Goal: Task Accomplishment & Management: Manage account settings

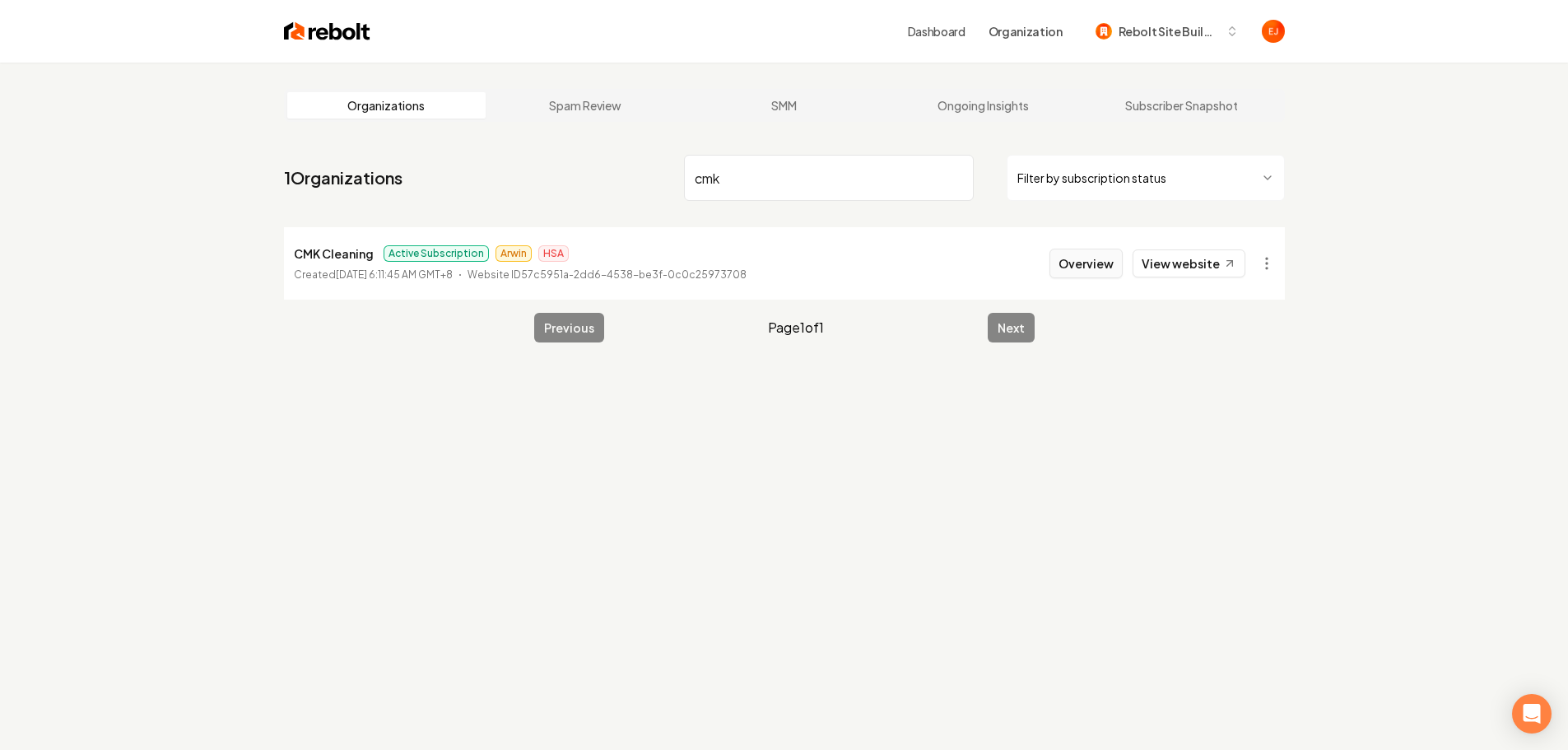
type input "cmk"
click at [1087, 262] on button "Overview" at bounding box center [1087, 263] width 74 height 30
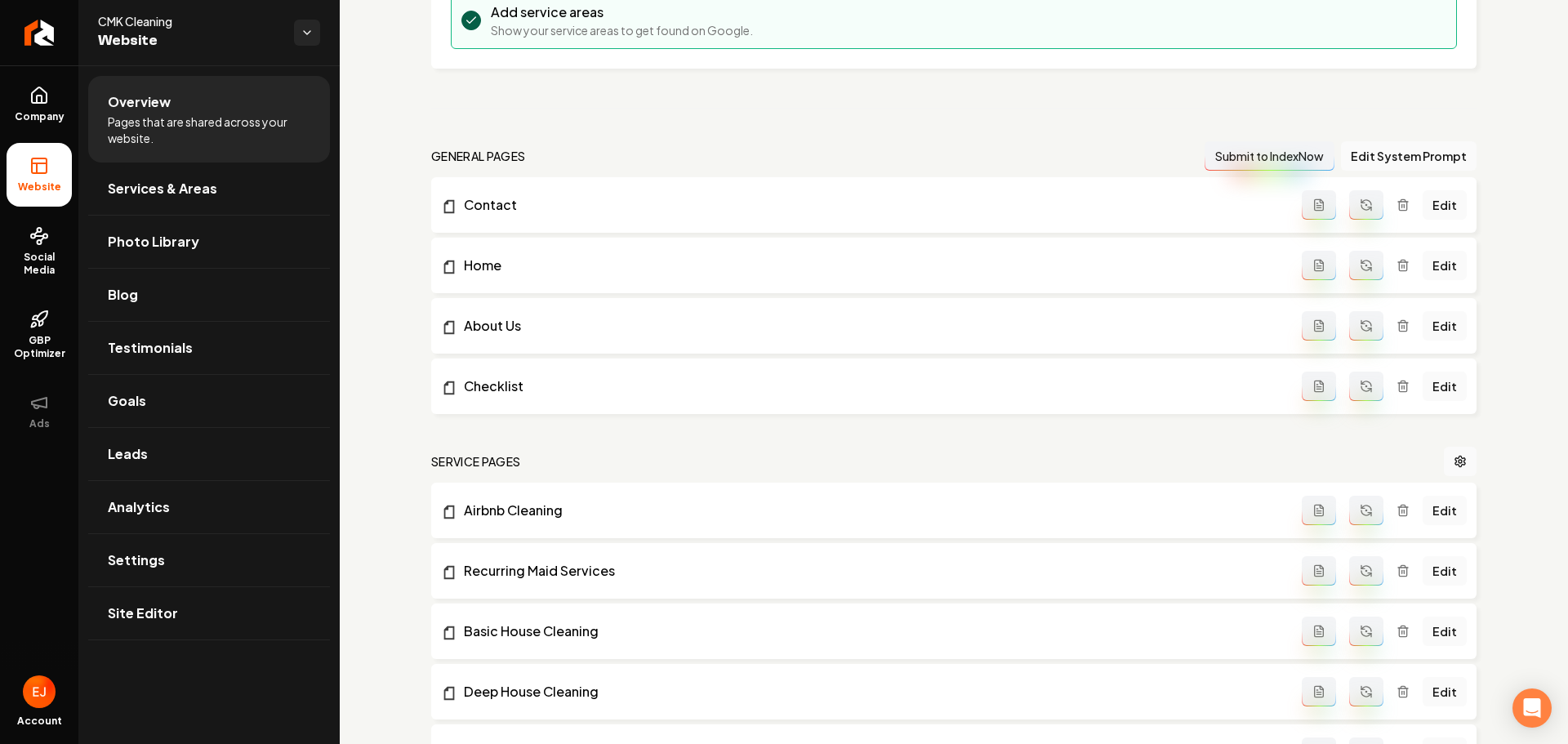
scroll to position [346, 0]
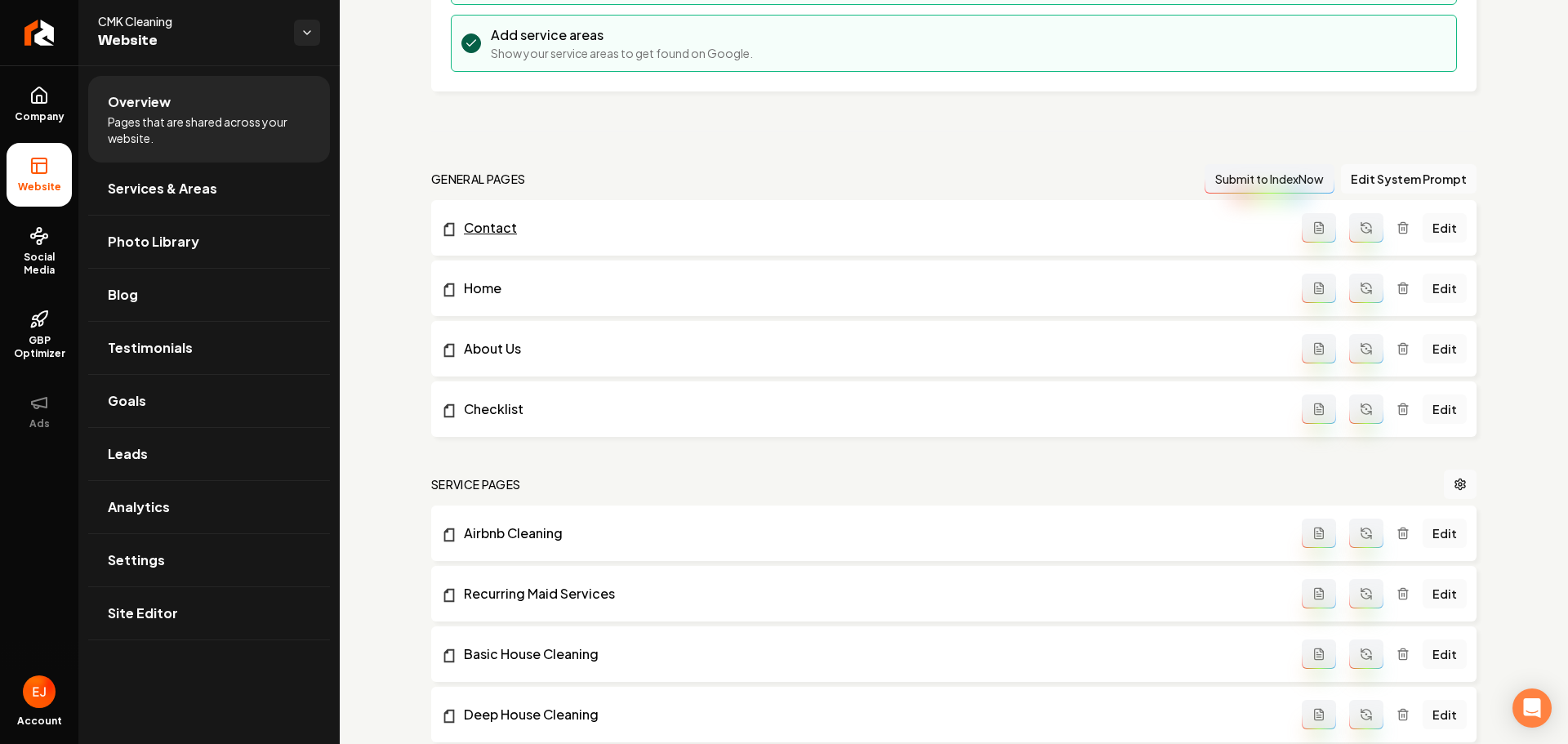
click at [513, 233] on link "Contact" at bounding box center [871, 228] width 861 height 20
click at [1433, 231] on link "Edit" at bounding box center [1444, 228] width 44 height 30
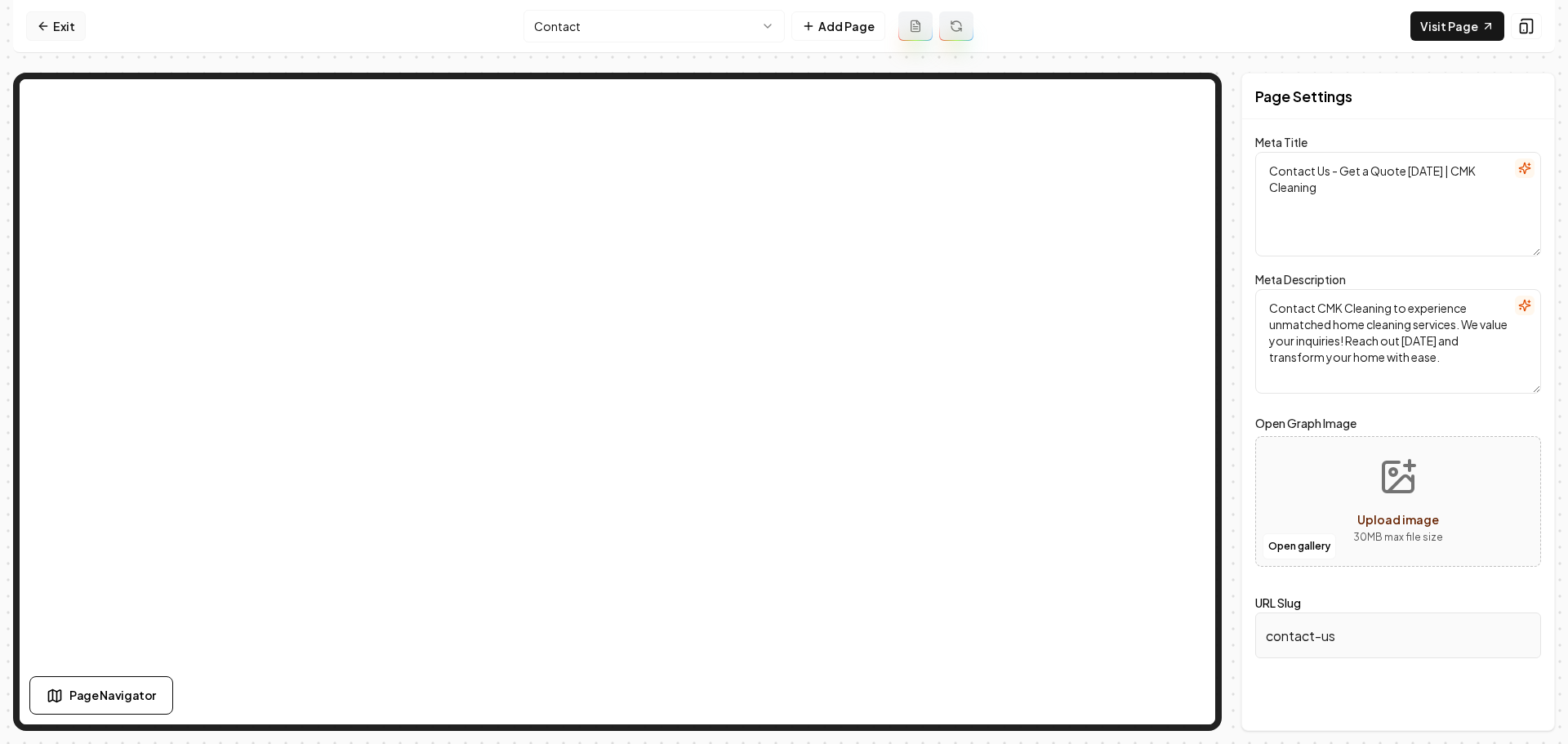
click at [47, 33] on link "Exit" at bounding box center [56, 26] width 60 height 30
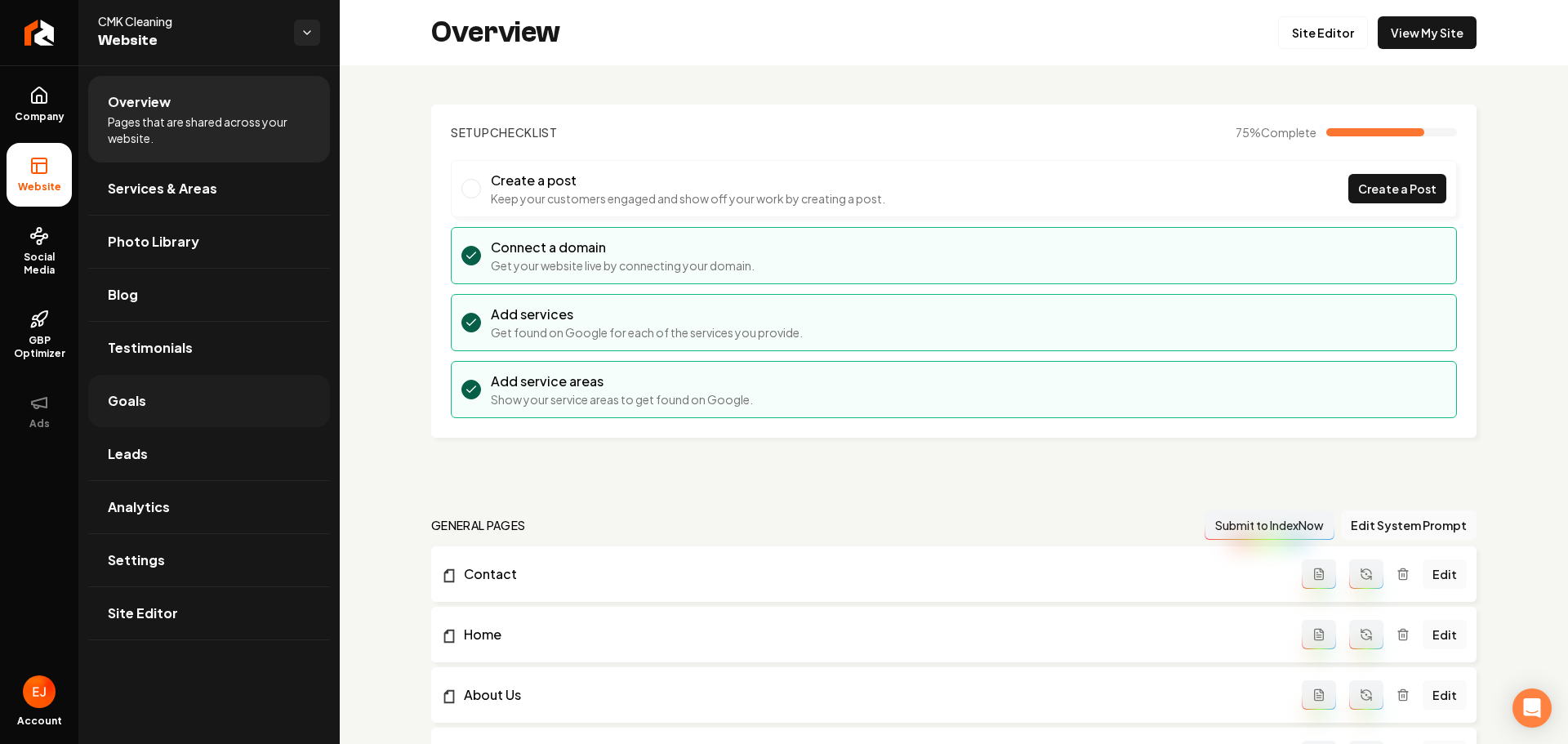
click at [183, 425] on link "Goals" at bounding box center [209, 401] width 242 height 52
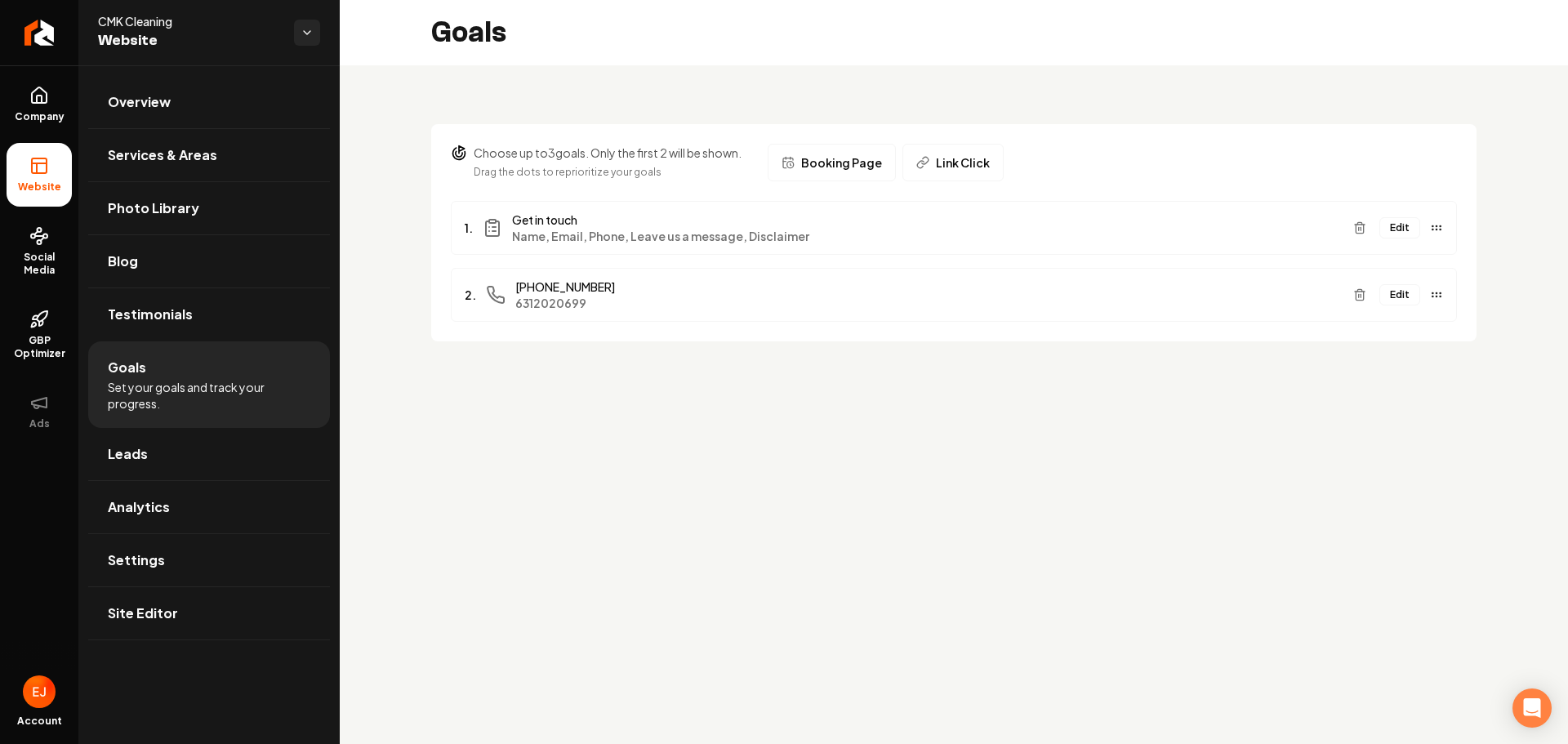
click at [593, 230] on span "Name, Email, Phone, Leave us a message, Disclaimer" at bounding box center [927, 236] width 828 height 17
click at [1409, 227] on button "Edit" at bounding box center [1399, 228] width 41 height 21
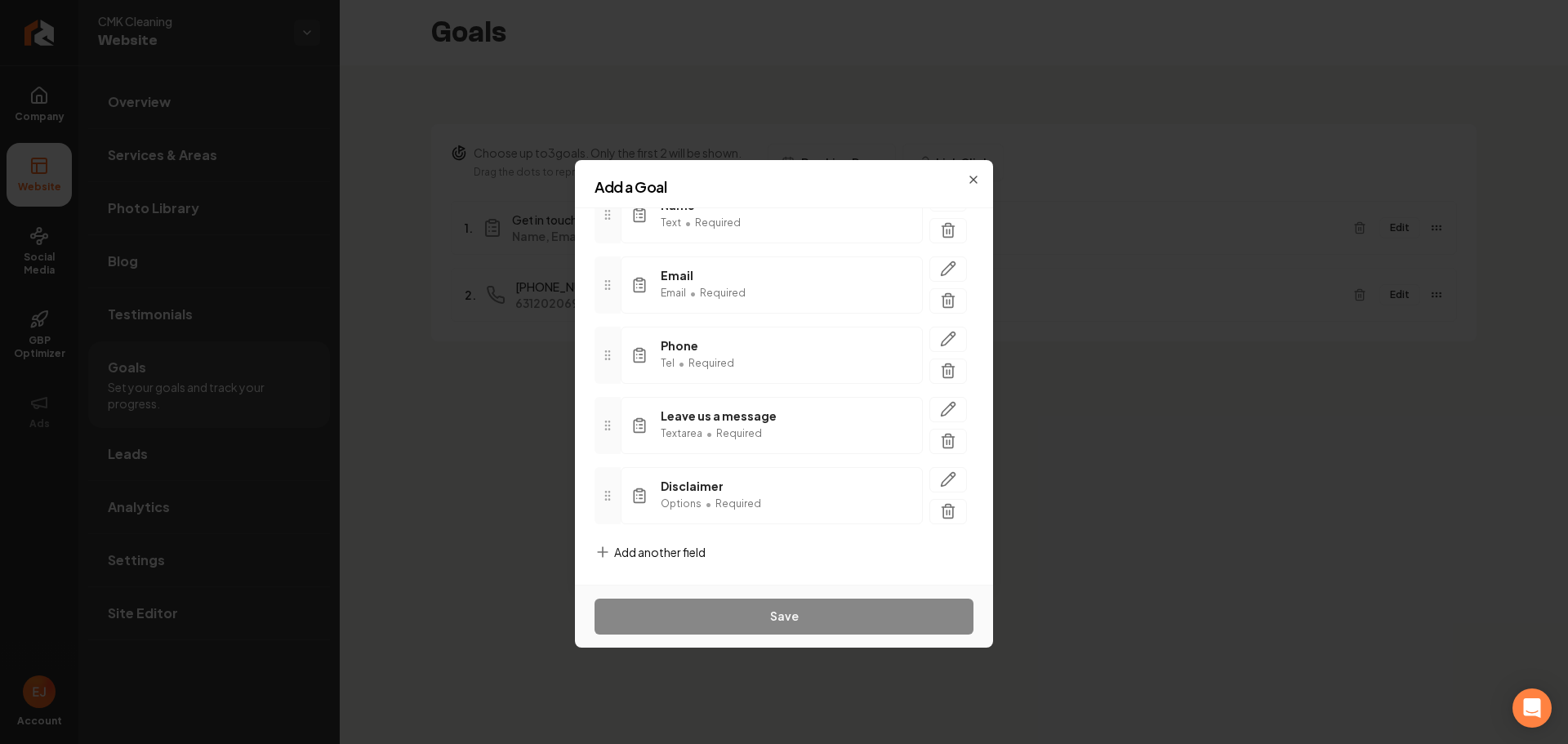
scroll to position [148, 0]
click at [940, 476] on icon "button" at bounding box center [948, 478] width 17 height 17
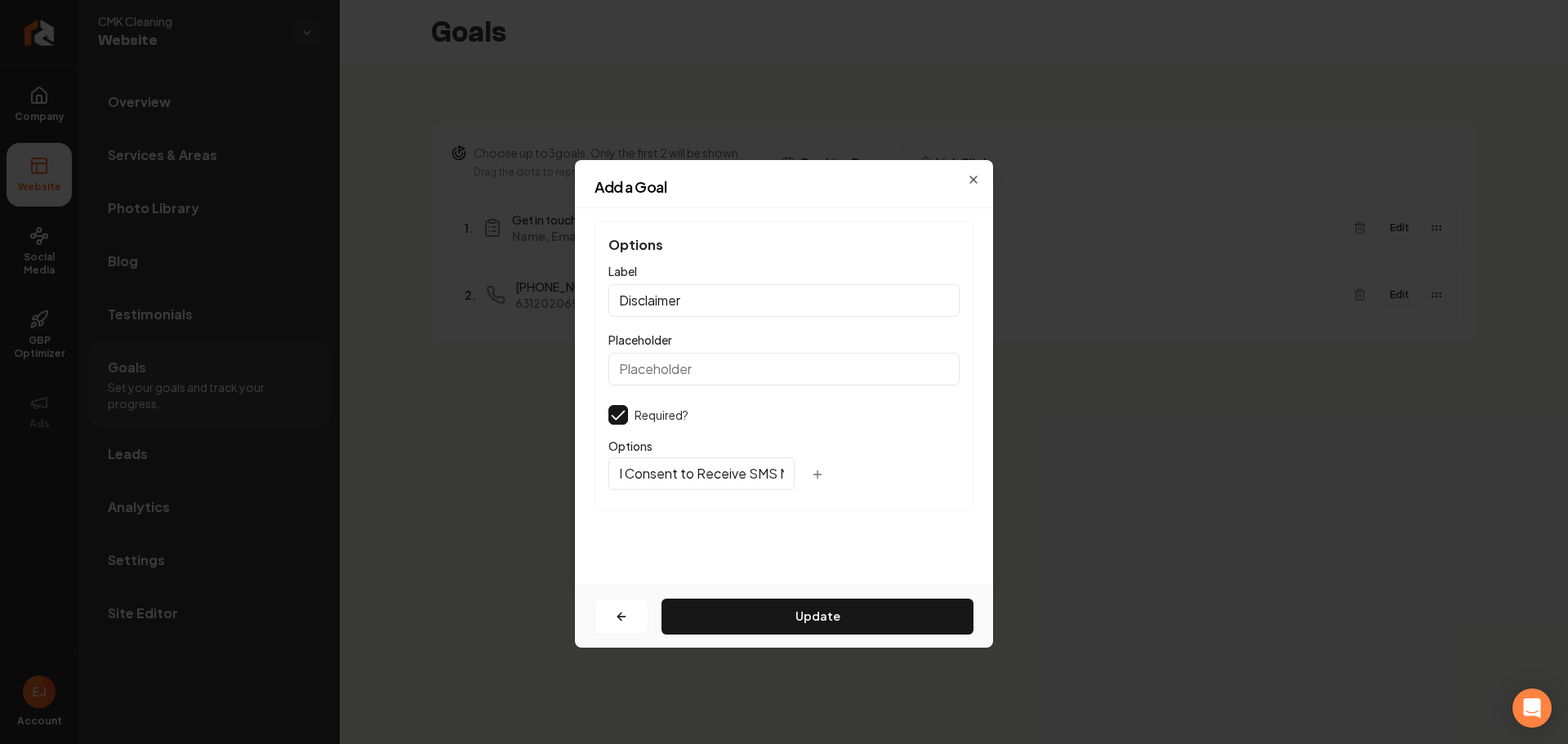
click at [722, 473] on input "I Consent to Receive SMS Notifications, Appointment Reminders and Updates, and …" at bounding box center [701, 474] width 186 height 33
paste input "-202-0699"
click at [642, 473] on input "I Consent to Receive SMS Notifications, Appointment Reminders and Updates, and …" at bounding box center [701, 474] width 186 height 33
click at [644, 479] on input "I Consent to Receive SMS Notifications, Appointment Reminders and Updates, and …" at bounding box center [701, 474] width 186 height 33
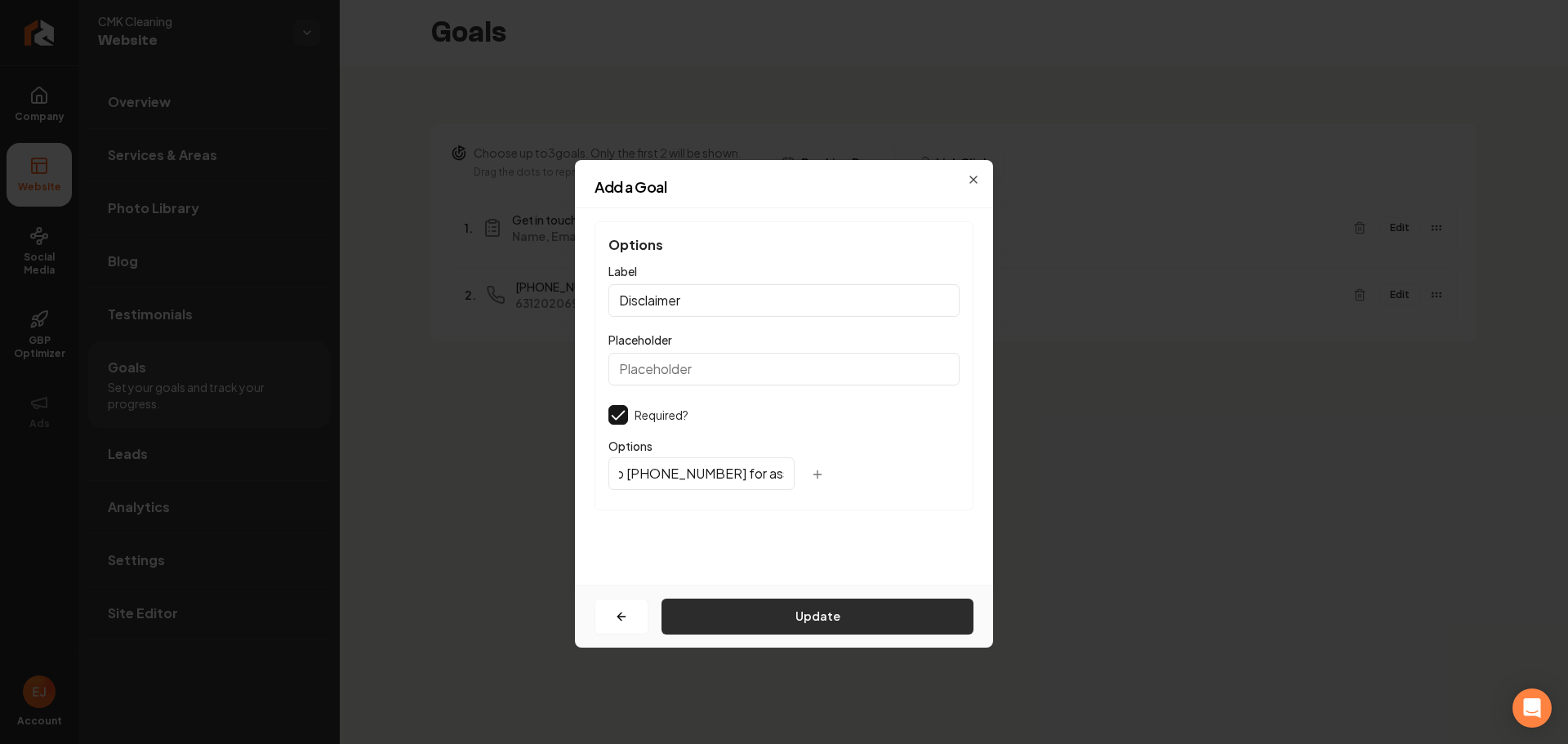
type input "I Consent to Receive SMS Notifications, Appointment Reminders and Updates, and …"
click at [809, 627] on button "Update" at bounding box center [817, 616] width 312 height 36
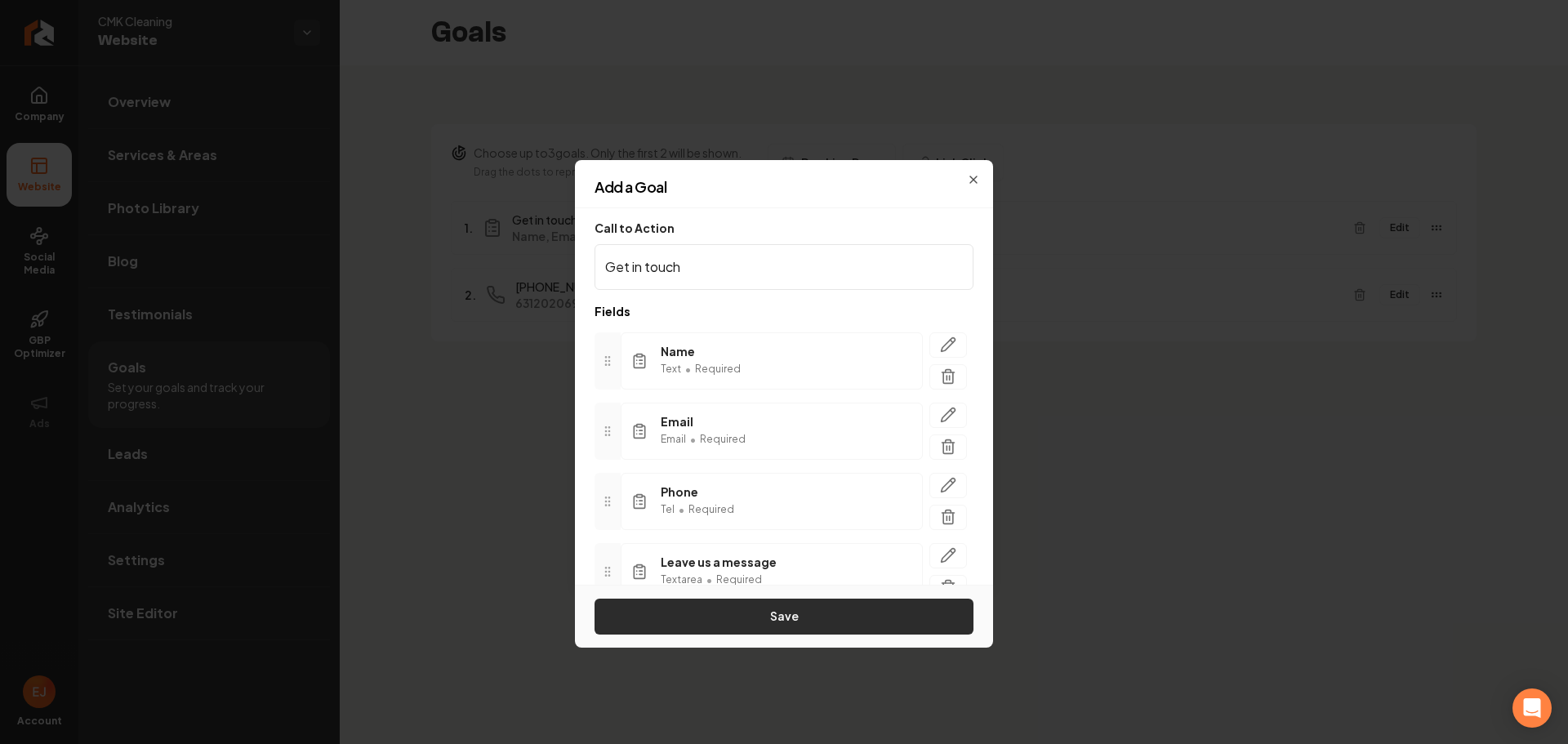
click at [801, 618] on button "Save" at bounding box center [784, 616] width 379 height 36
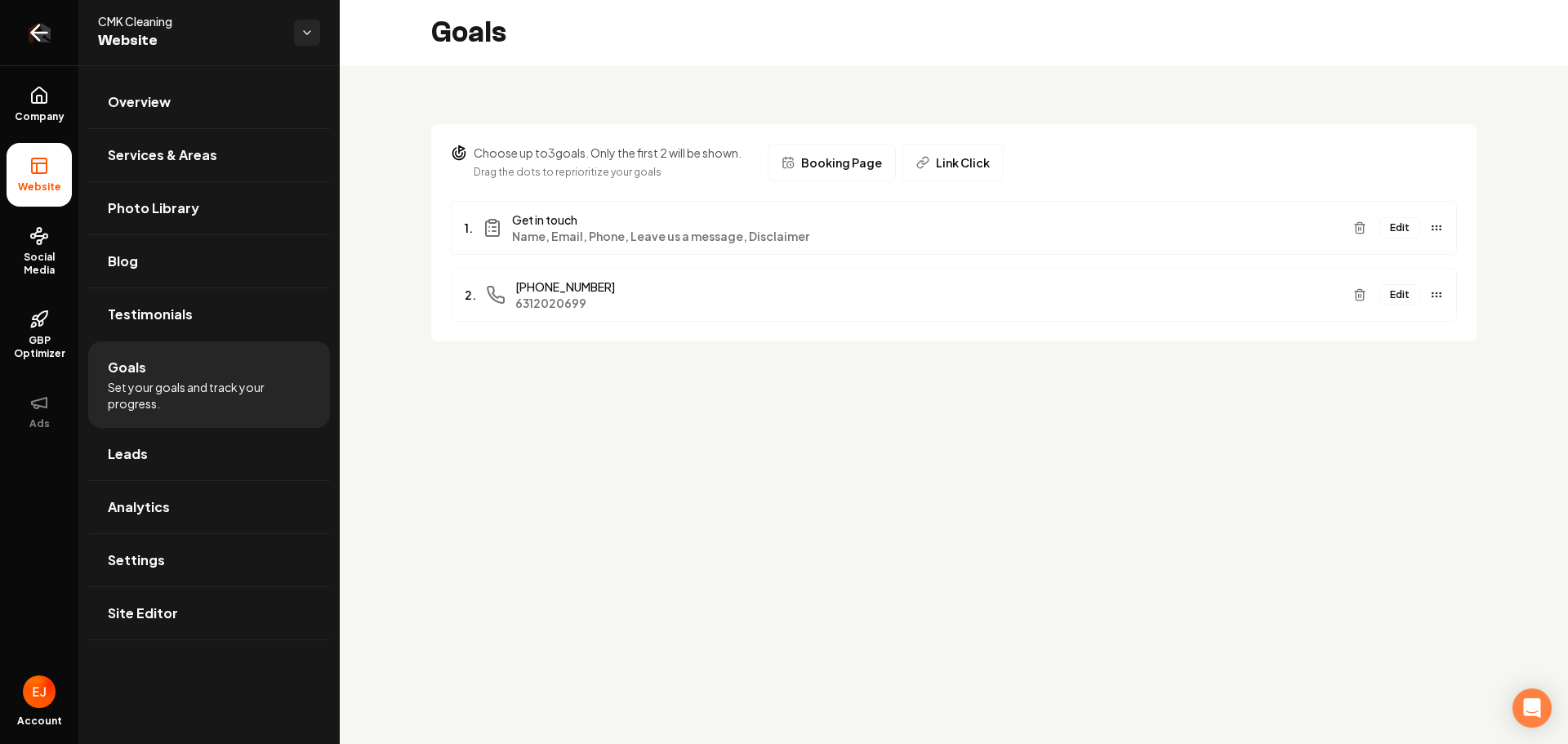
click at [39, 28] on icon "Return to dashboard" at bounding box center [39, 33] width 26 height 26
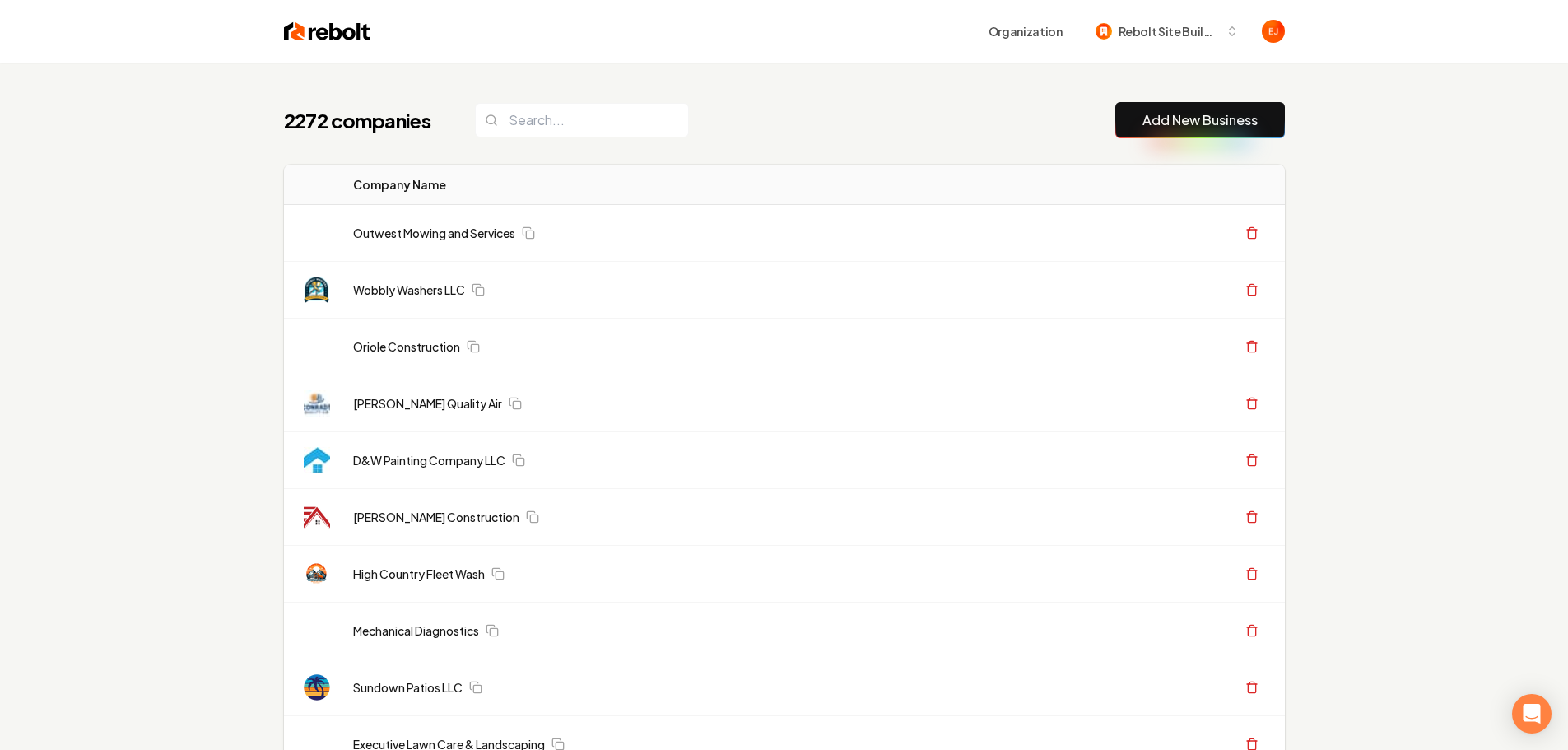
click at [609, 119] on input "search" at bounding box center [582, 119] width 214 height 34
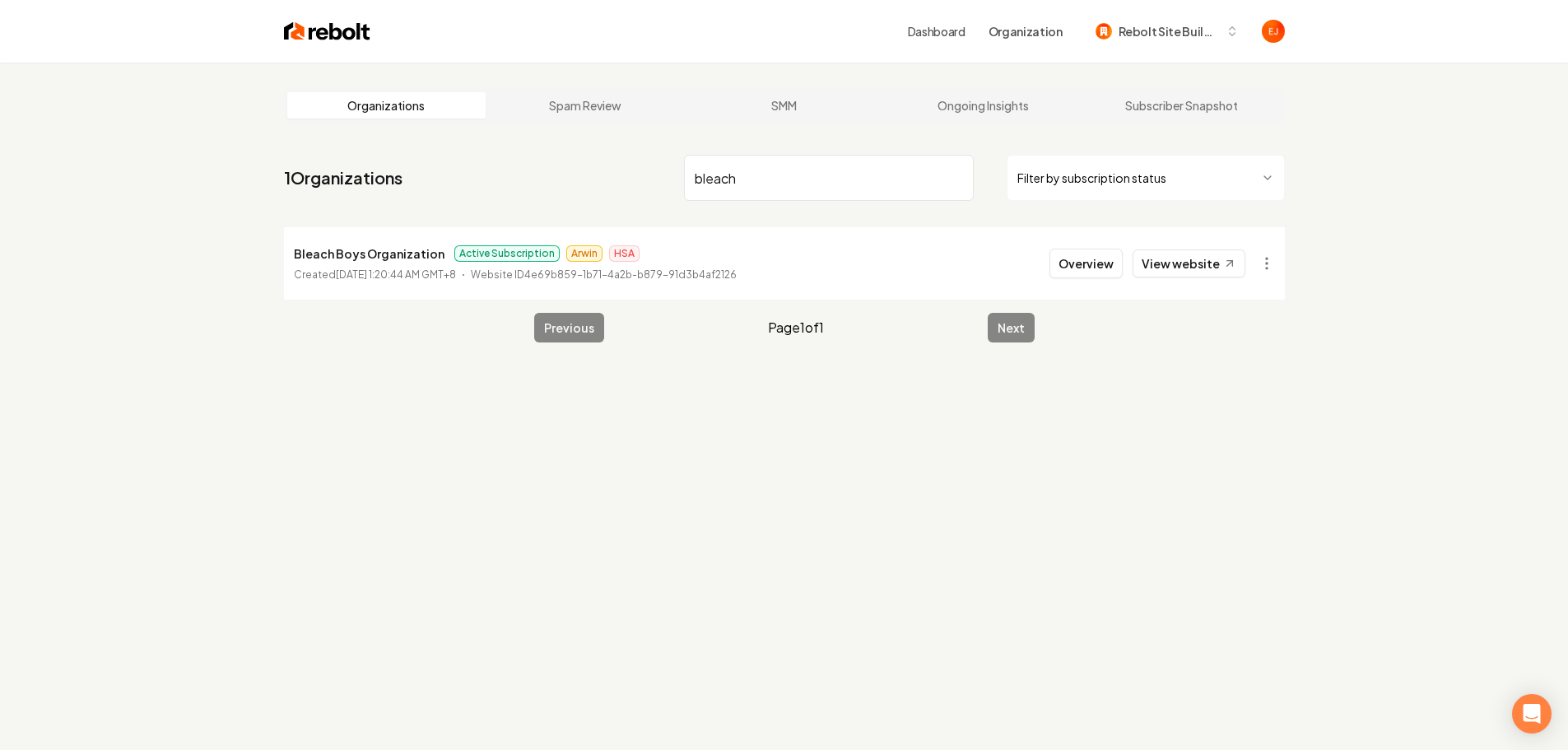
type input "bleach"
click at [1100, 278] on li "Bleach Boys Organization Active Subscription Arwin HSA Created [DATE] 1:20:44 A…" at bounding box center [784, 263] width 1001 height 73
click at [1097, 263] on button "Overview" at bounding box center [1087, 263] width 74 height 30
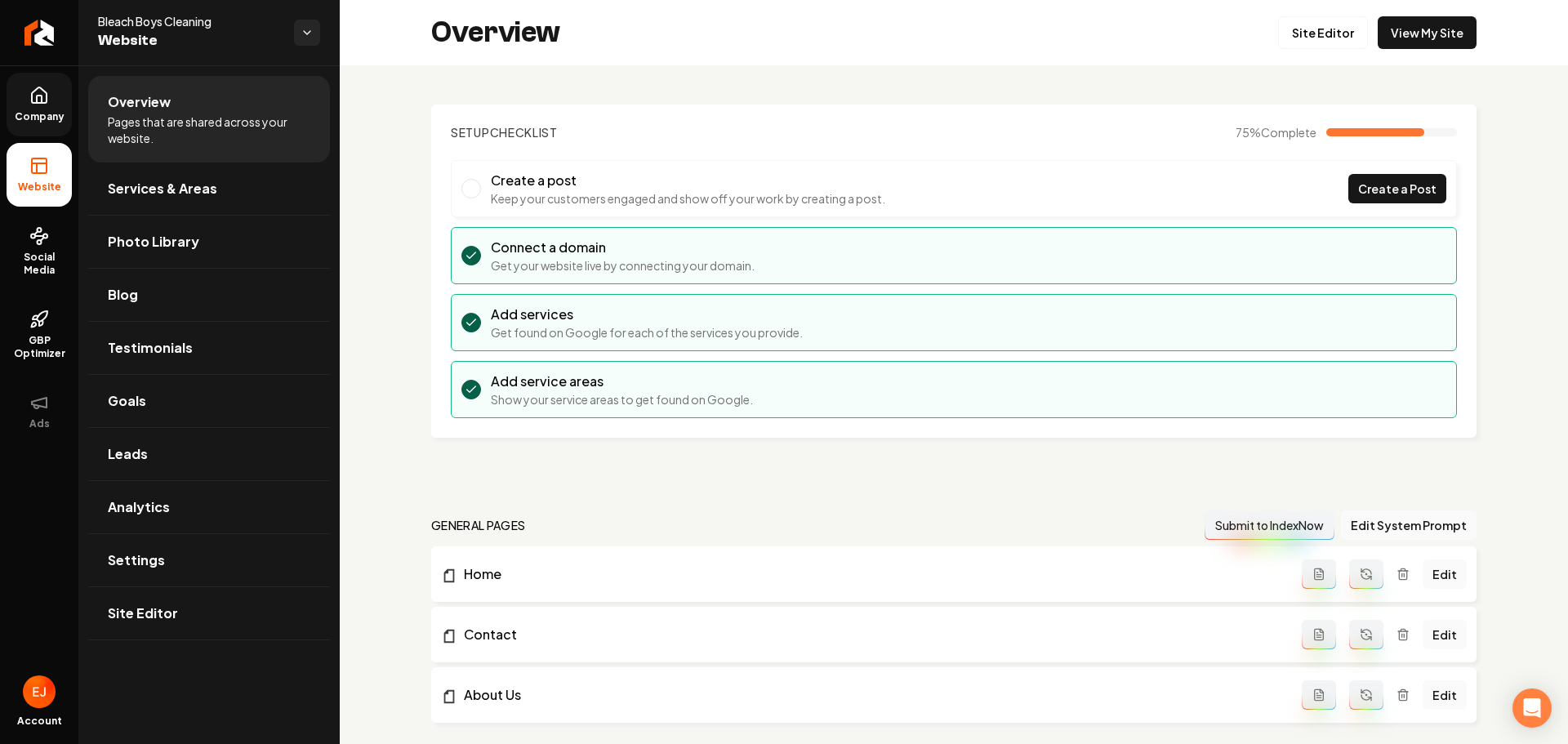
click at [33, 97] on icon at bounding box center [39, 96] width 20 height 20
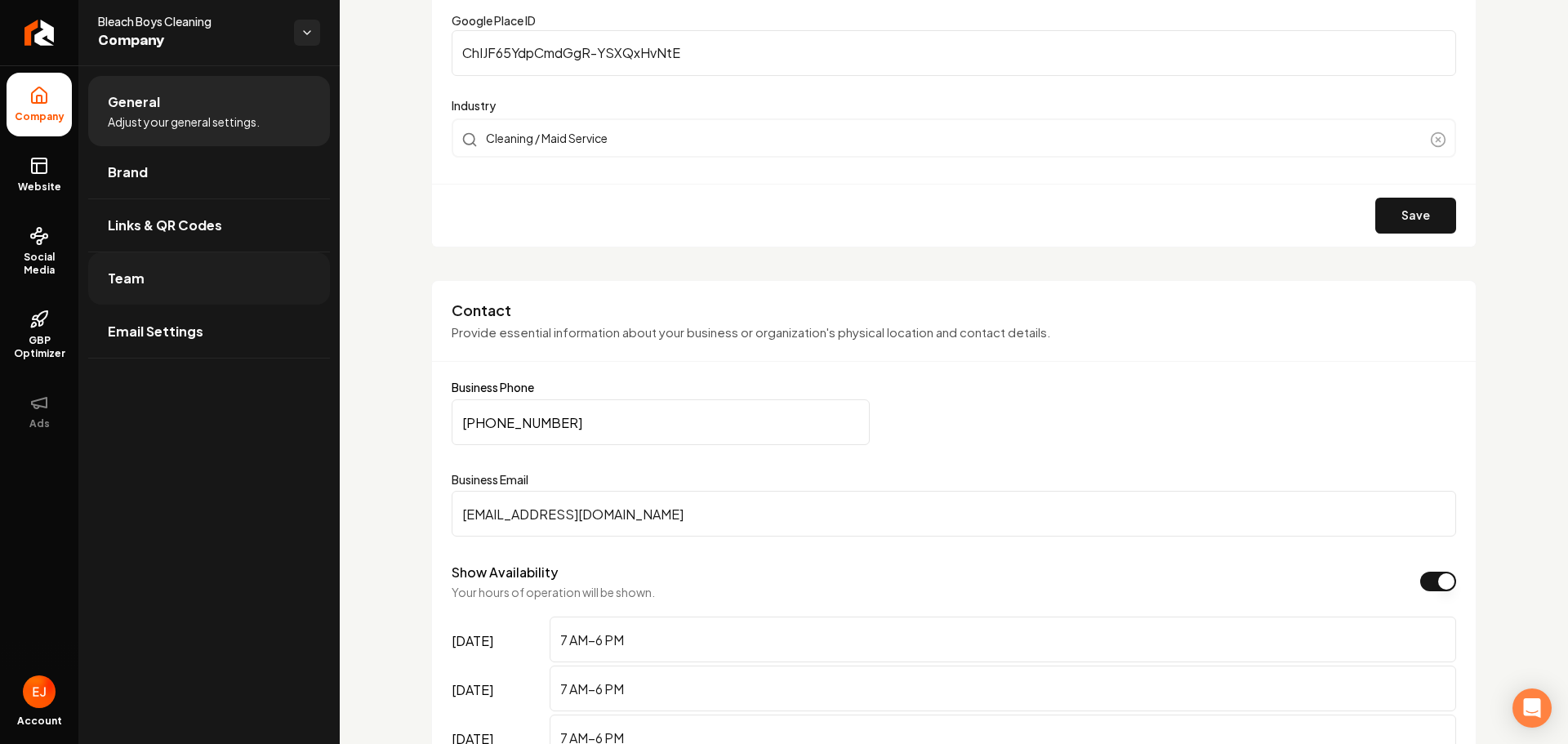
scroll to position [164, 0]
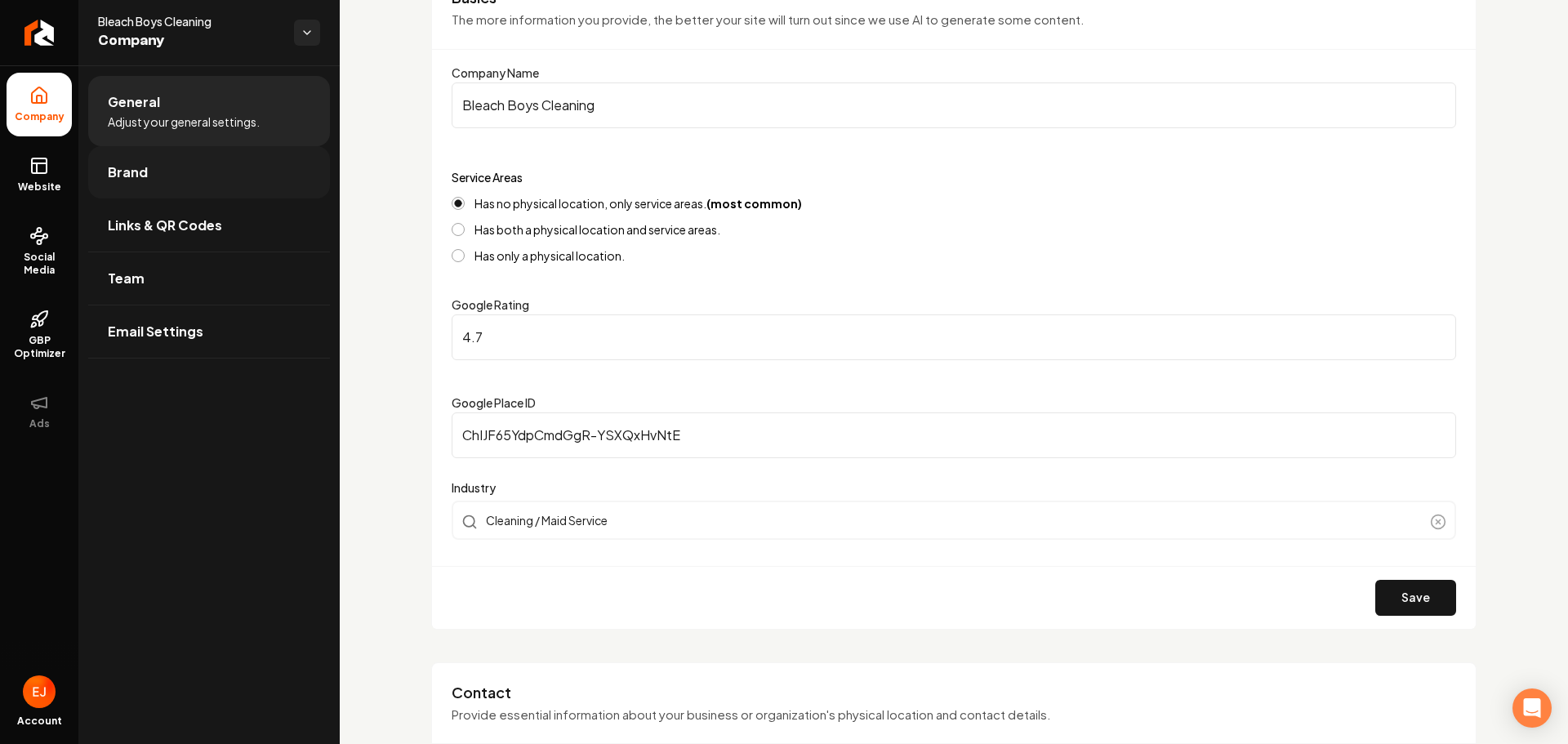
click at [188, 174] on link "Brand" at bounding box center [209, 172] width 242 height 52
